Goal: Find specific page/section: Find specific page/section

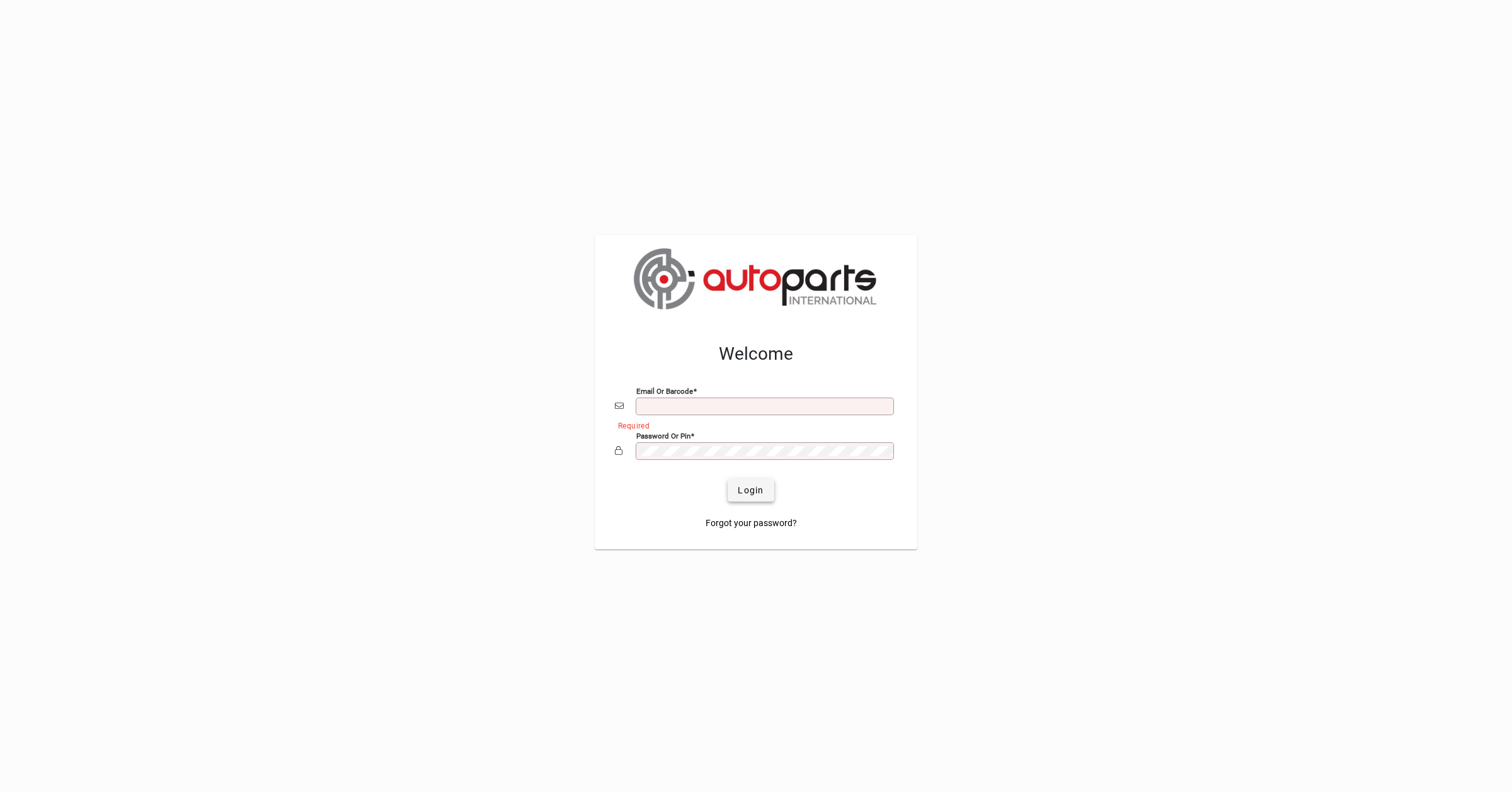
type input "**********"
click at [754, 491] on span "Login" at bounding box center [750, 491] width 26 height 13
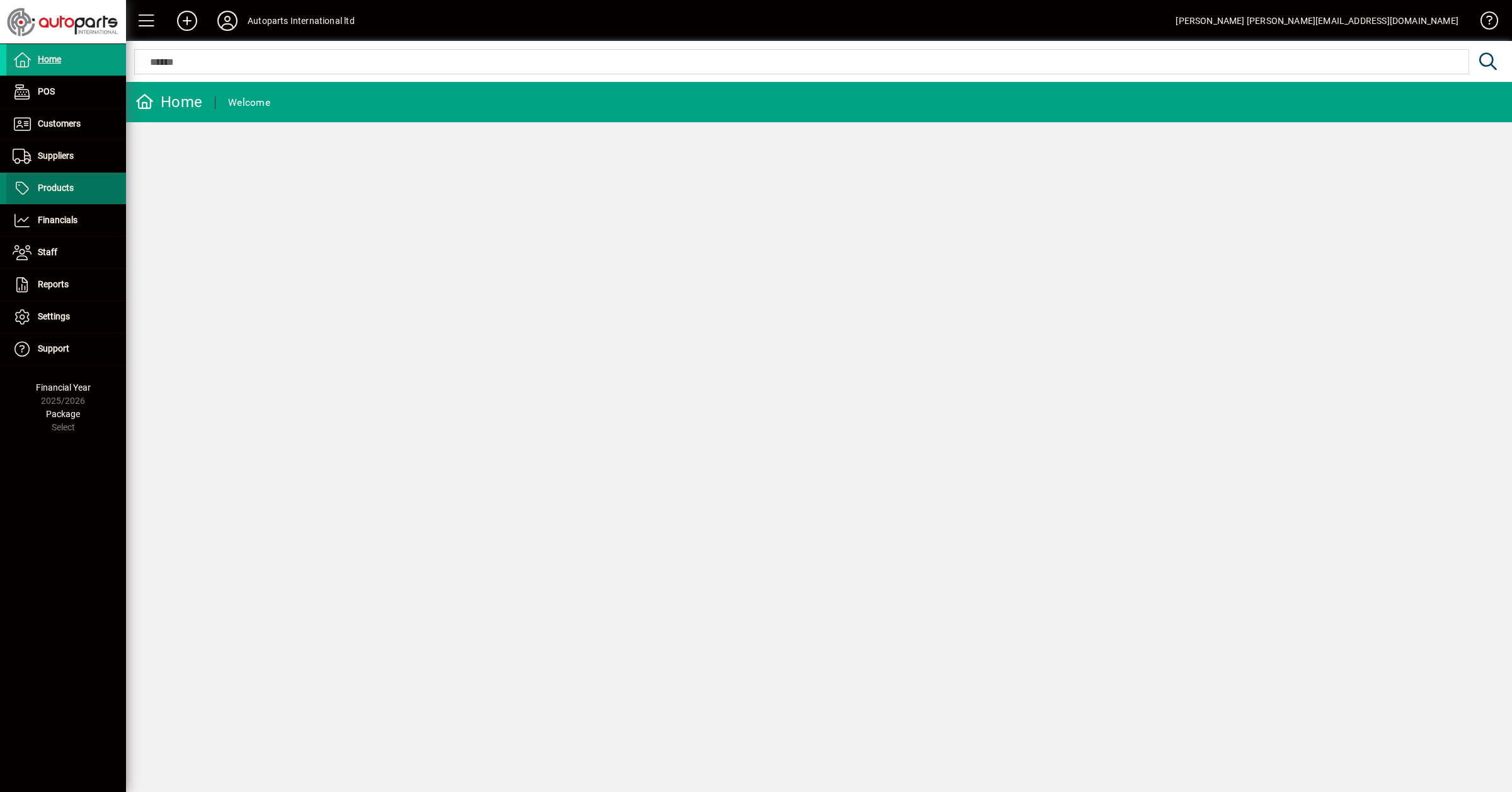
click at [51, 189] on span "Products" at bounding box center [55, 187] width 36 height 10
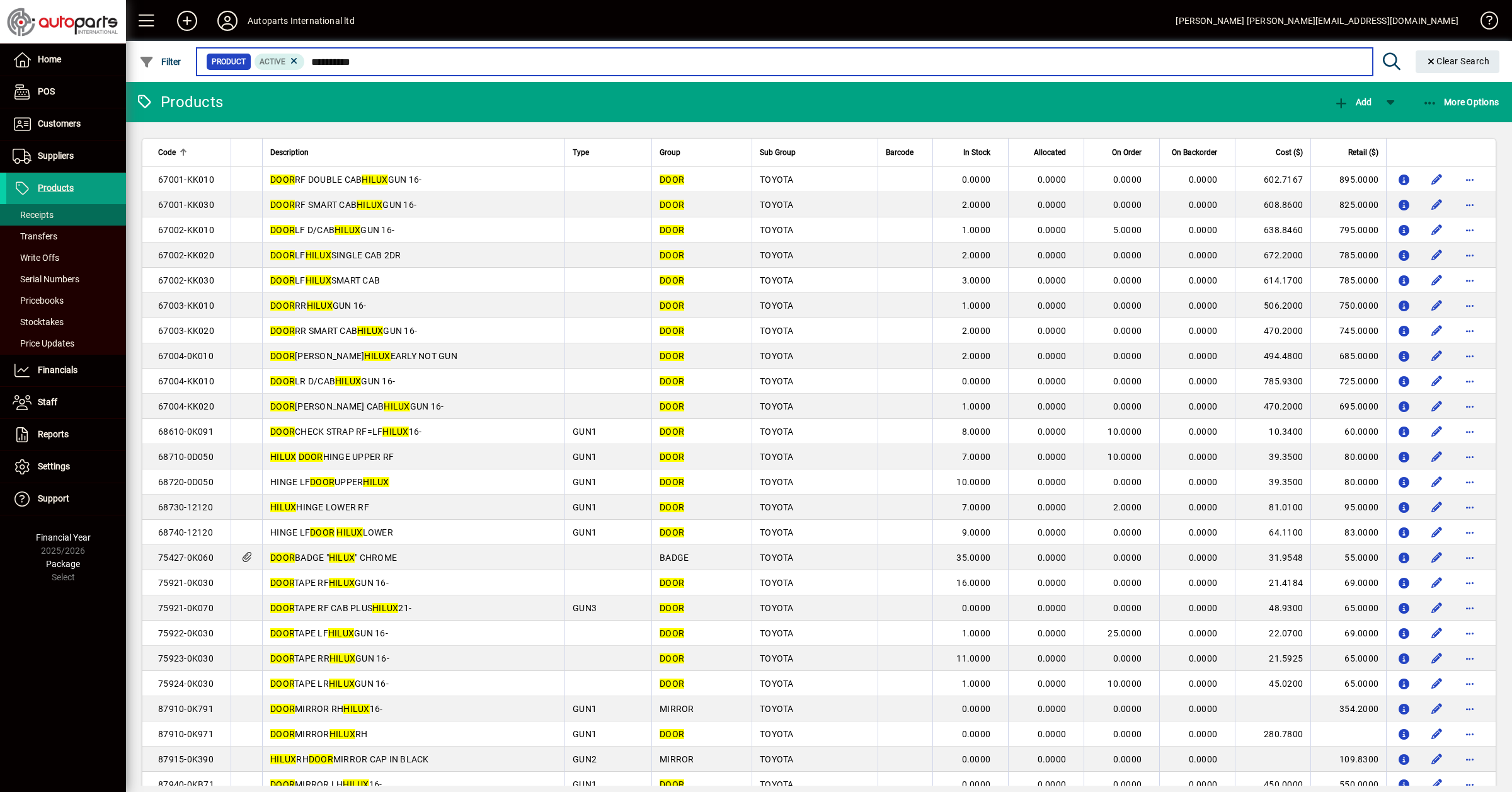
type input "**********"
